Goal: Book appointment/travel/reservation

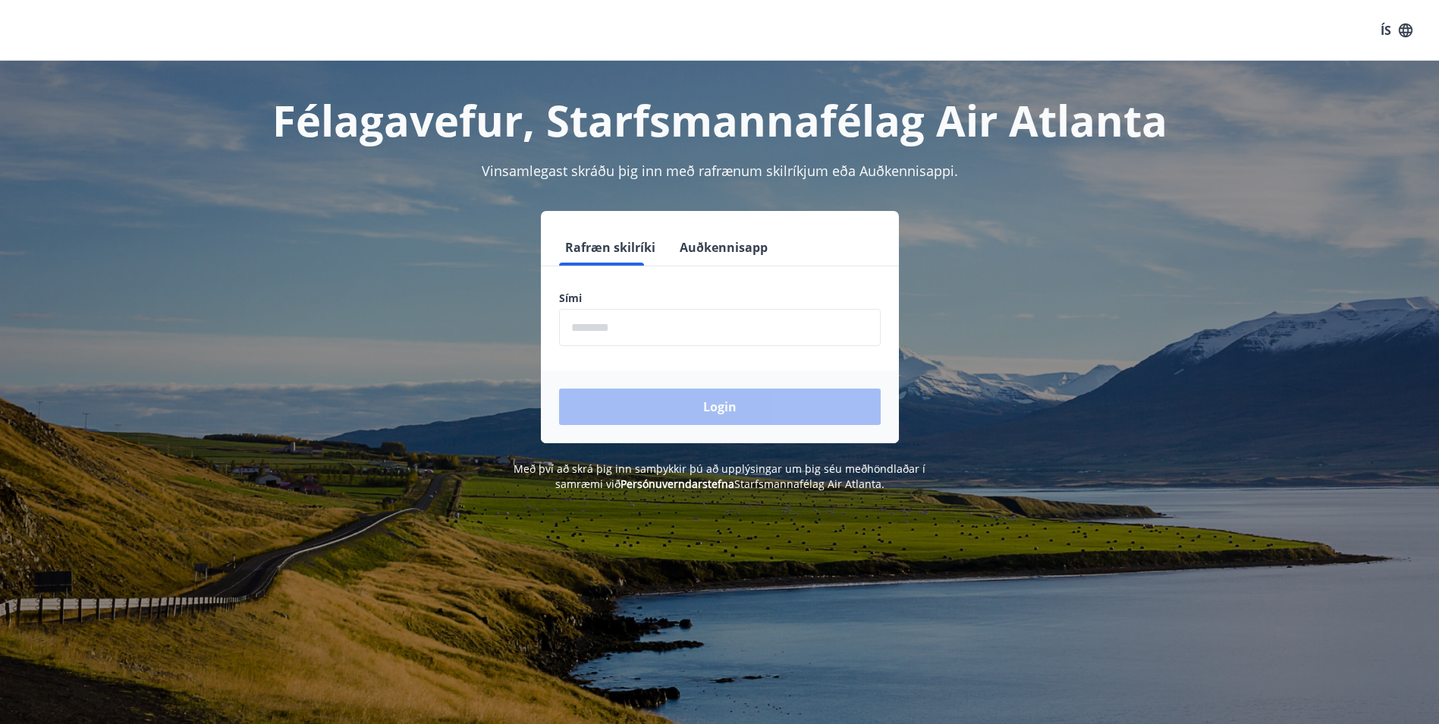
click at [585, 326] on input "phone" at bounding box center [720, 327] width 322 height 37
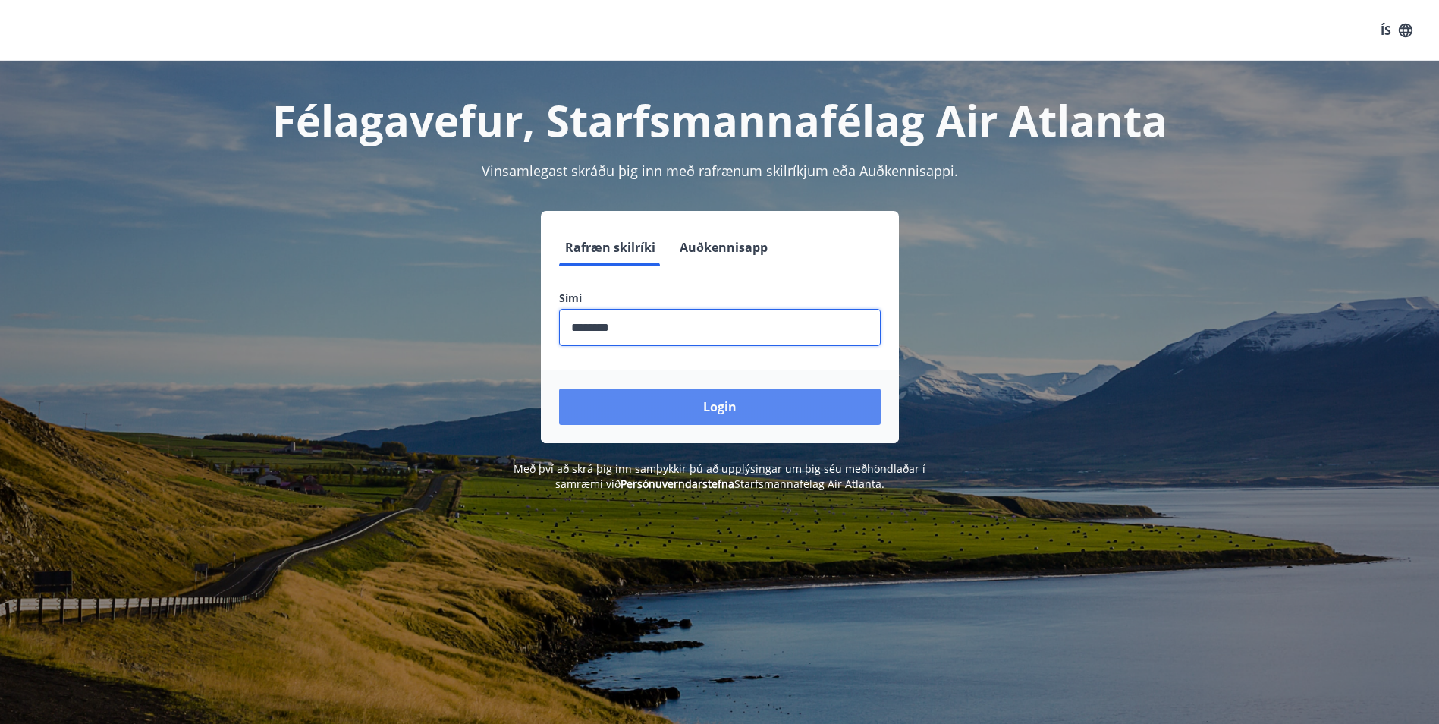
type input "********"
click at [681, 408] on button "Login" at bounding box center [720, 406] width 322 height 36
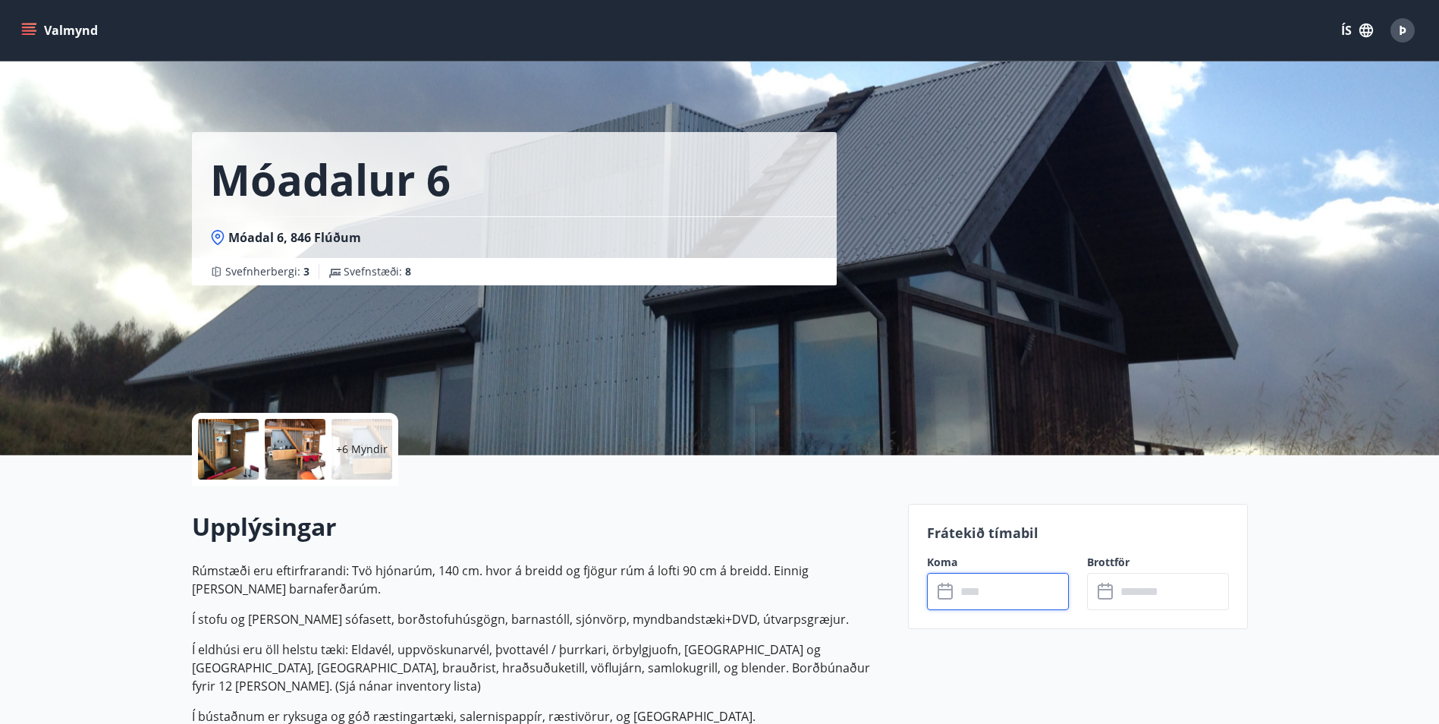
click at [967, 589] on input "text" at bounding box center [1012, 591] width 113 height 37
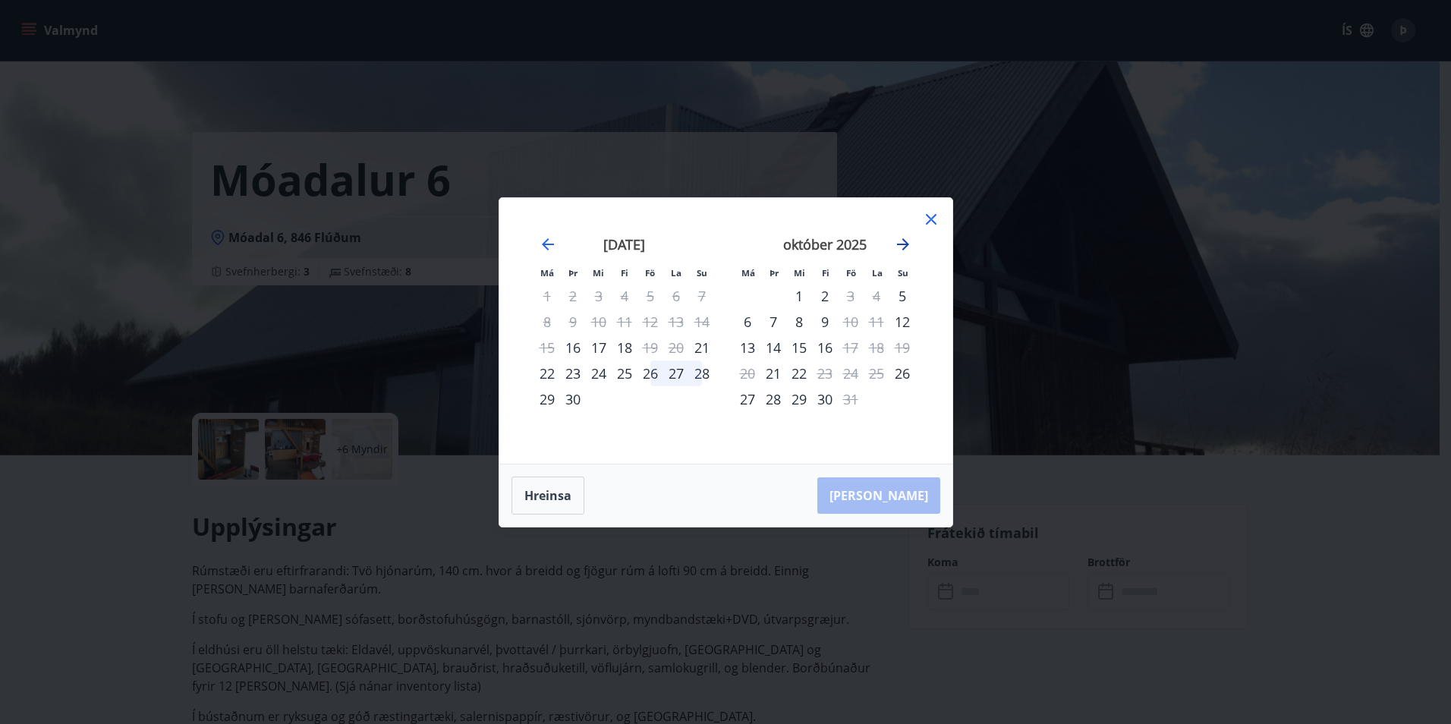
click at [905, 247] on icon "Move forward to switch to the next month." at bounding box center [903, 244] width 12 height 12
click at [899, 240] on icon "Move forward to switch to the next month." at bounding box center [903, 244] width 18 height 18
drag, startPoint x: 158, startPoint y: 261, endPoint x: 188, endPoint y: 262, distance: 30.4
click at [158, 261] on div "Má Þr Mi Fi Fö La Su Má Þr Mi Fi Fö La Su [DATE] 1 2 3 4 5 6 7 8 9 10 11 12 13 …" at bounding box center [725, 362] width 1451 height 724
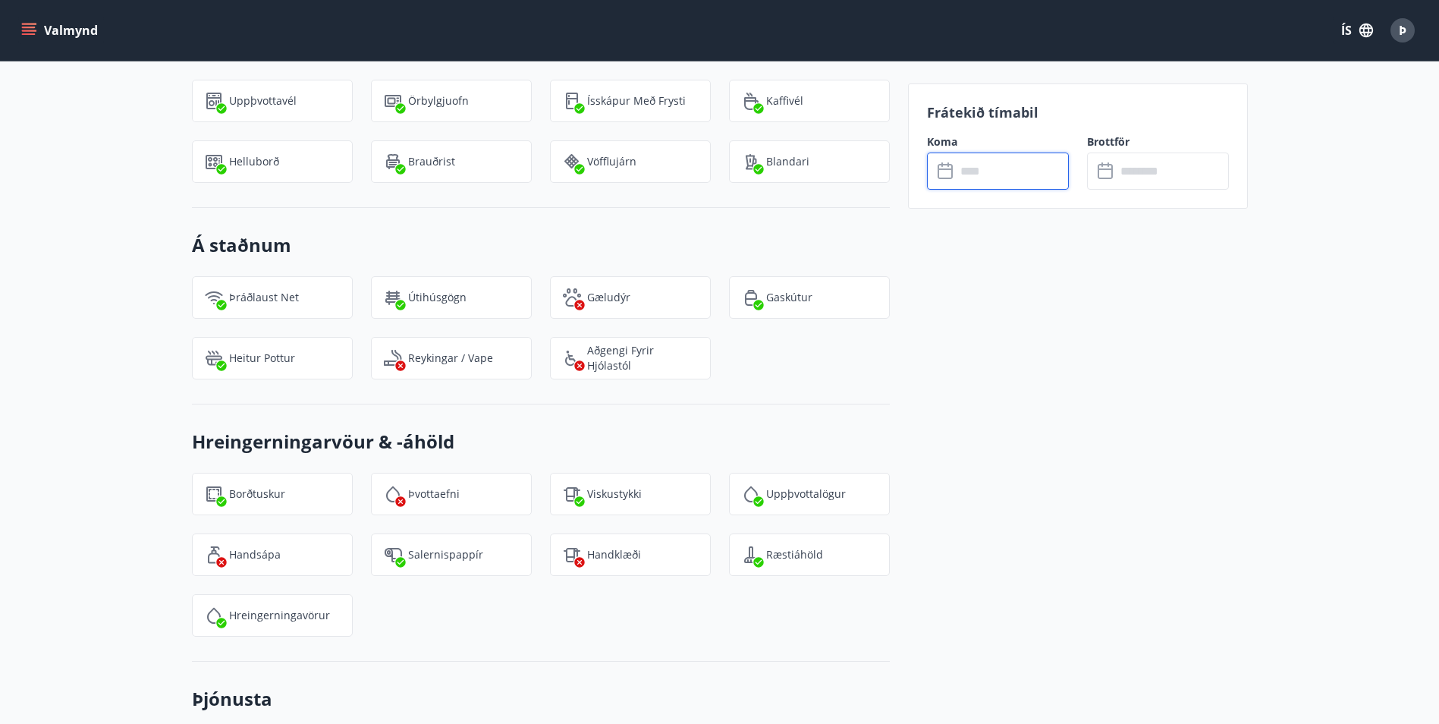
scroll to position [1527, 0]
